Goal: Navigation & Orientation: Find specific page/section

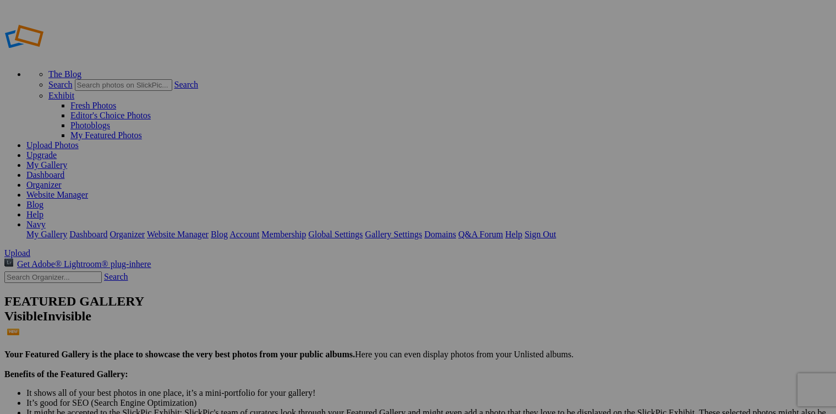
click at [67, 160] on link "My Gallery" at bounding box center [46, 164] width 41 height 9
